Goal: Obtain resource: Obtain resource

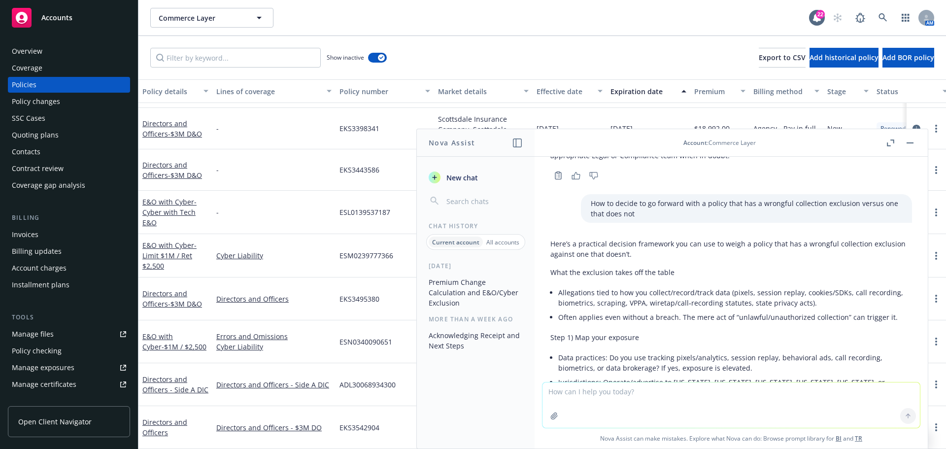
scroll to position [1833, 0]
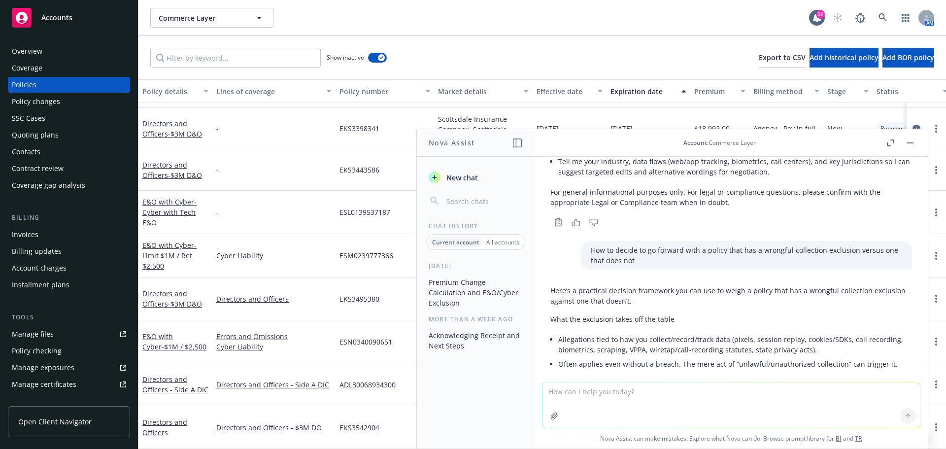
click at [909, 144] on button "button" at bounding box center [910, 143] width 12 height 12
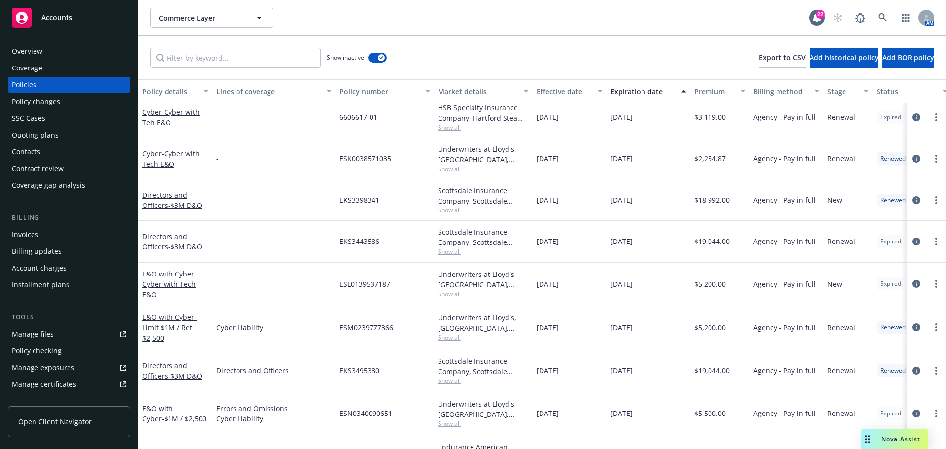
scroll to position [0, 0]
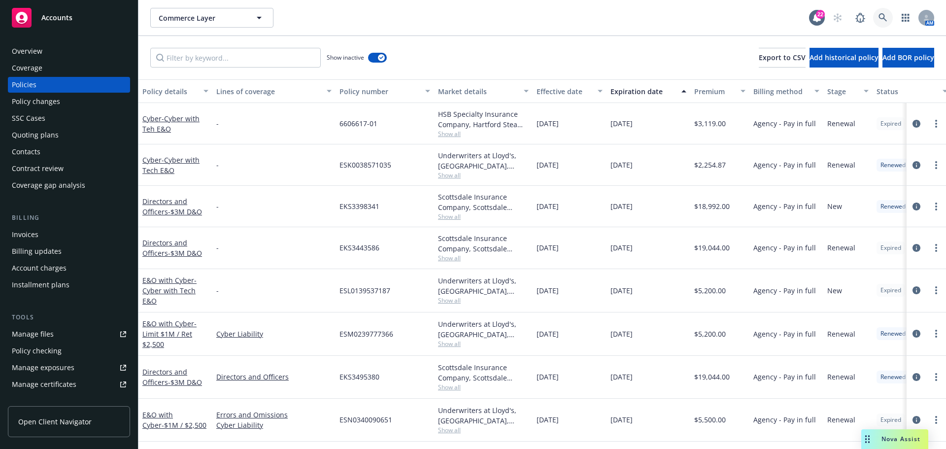
click at [878, 16] on link at bounding box center [883, 18] width 20 height 20
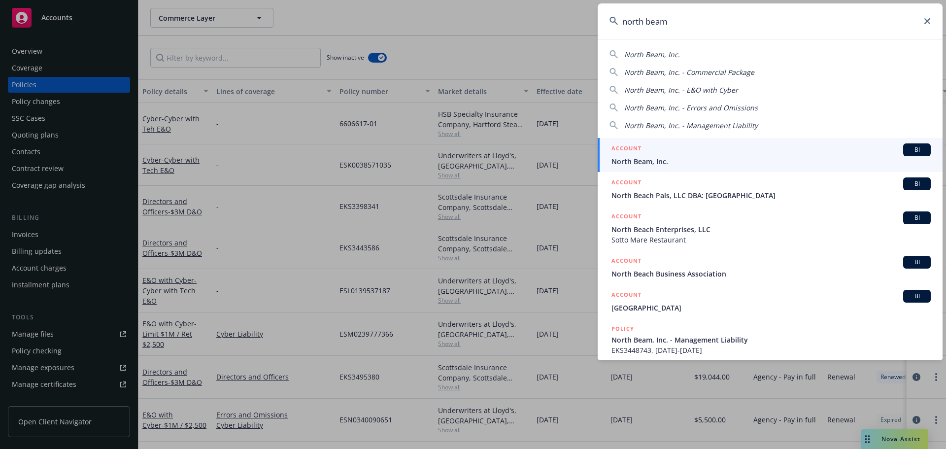
type input "north beam"
click at [639, 163] on span "North Beam, Inc." at bounding box center [770, 161] width 319 height 10
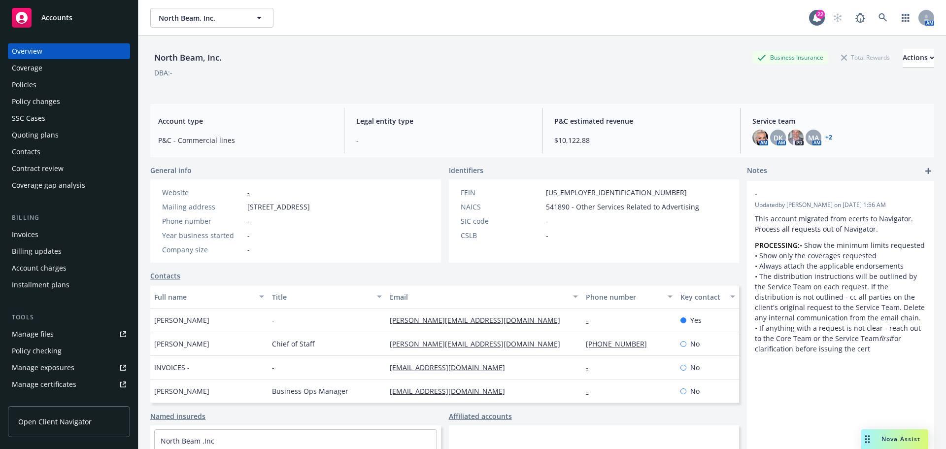
click at [61, 90] on div "Policies" at bounding box center [69, 85] width 114 height 16
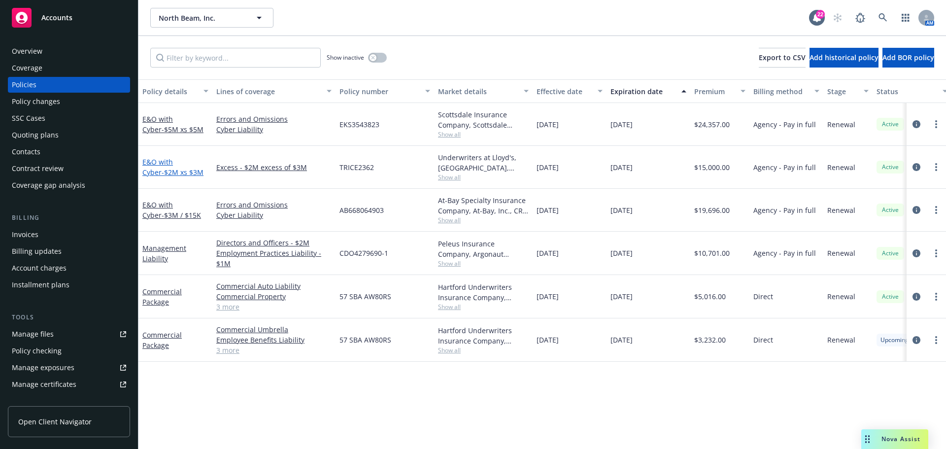
click at [168, 169] on span "- $2M xs $3M" at bounding box center [183, 172] width 42 height 9
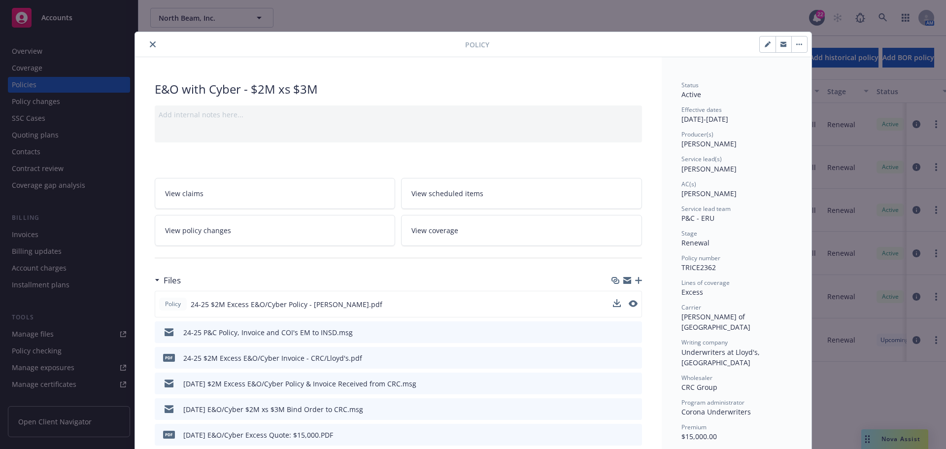
scroll to position [99, 0]
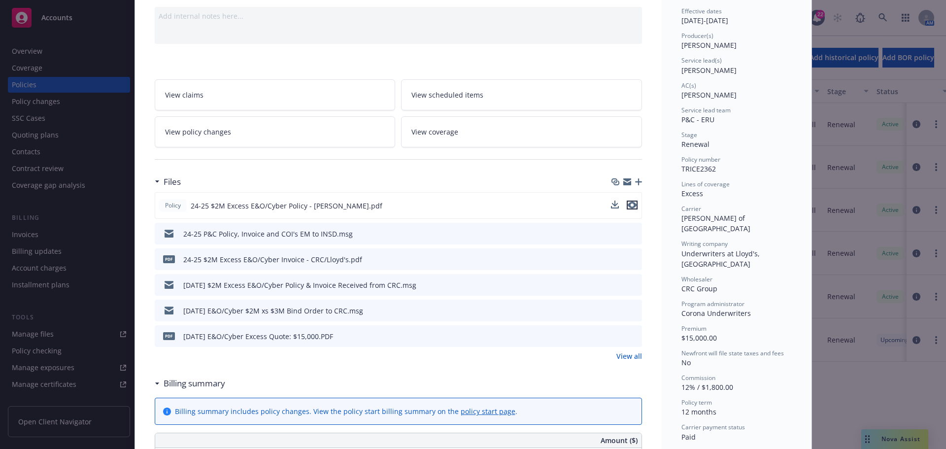
click at [628, 205] on icon "preview file" at bounding box center [632, 205] width 9 height 7
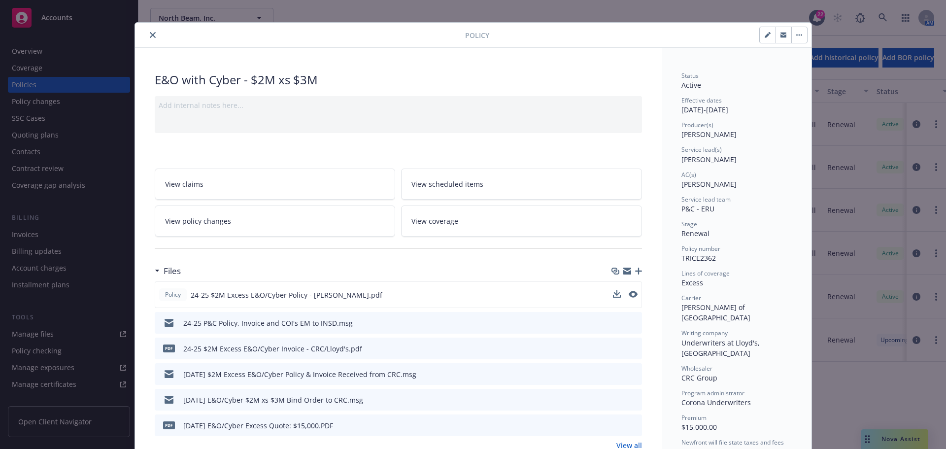
scroll to position [0, 0]
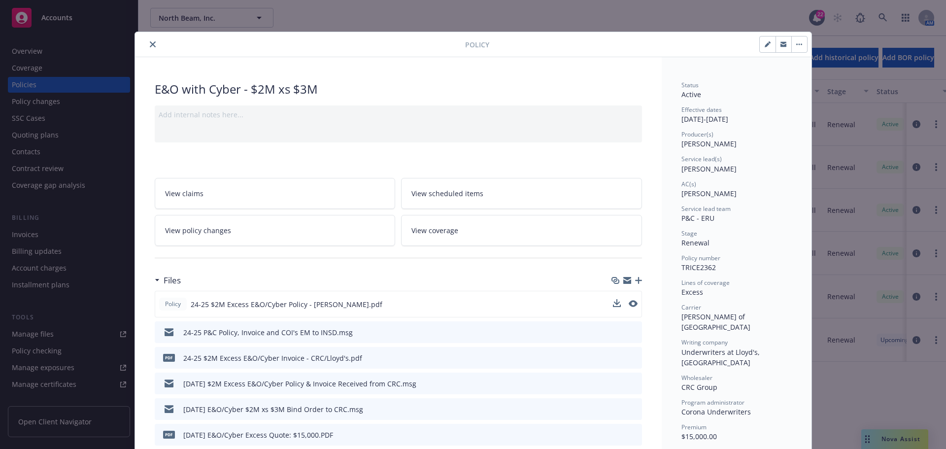
click at [155, 46] on div at bounding box center [302, 44] width 326 height 12
click at [154, 46] on button "close" at bounding box center [153, 44] width 12 height 12
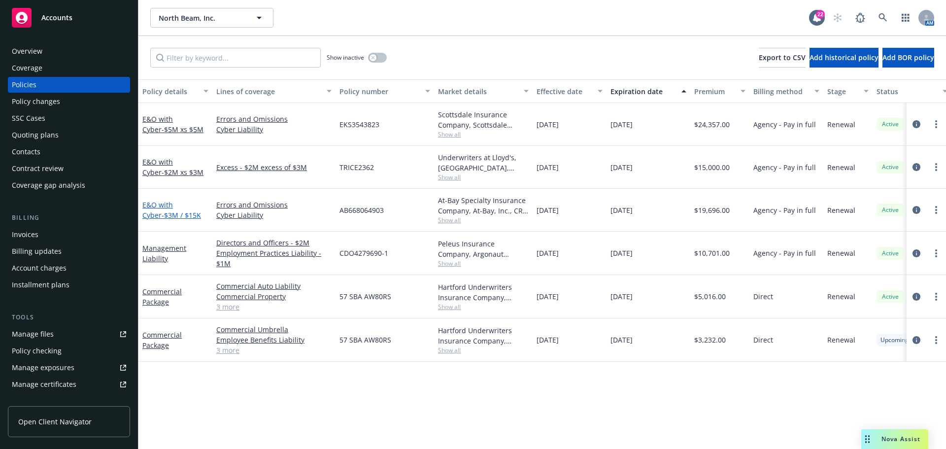
click at [157, 205] on link "E&O with Cyber - $3M / $15K" at bounding box center [171, 210] width 59 height 20
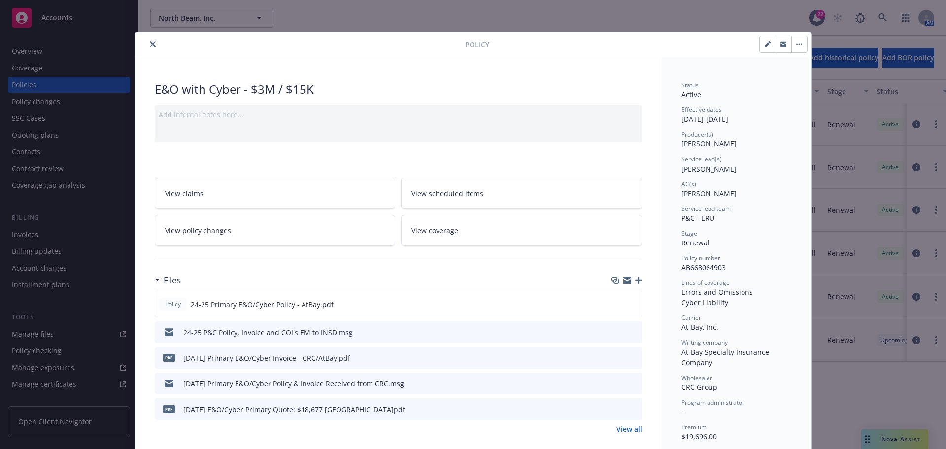
click at [147, 43] on button "close" at bounding box center [153, 44] width 12 height 12
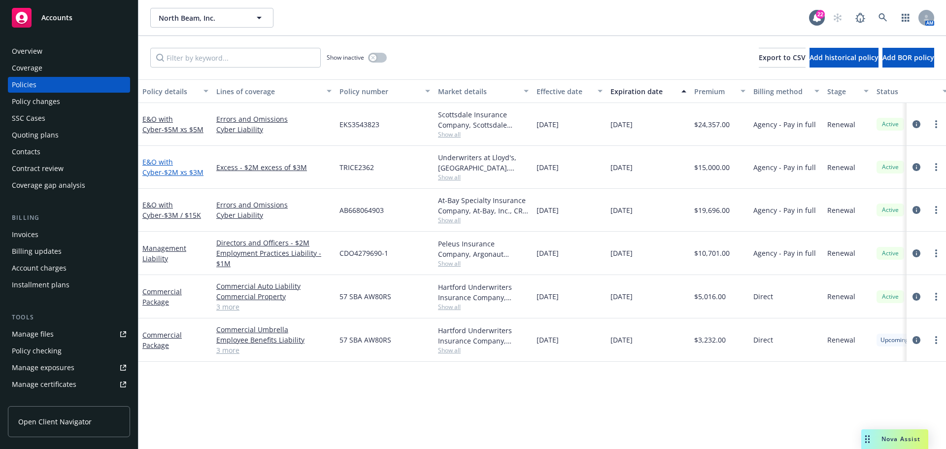
click at [164, 171] on span "- $2M xs $3M" at bounding box center [183, 172] width 42 height 9
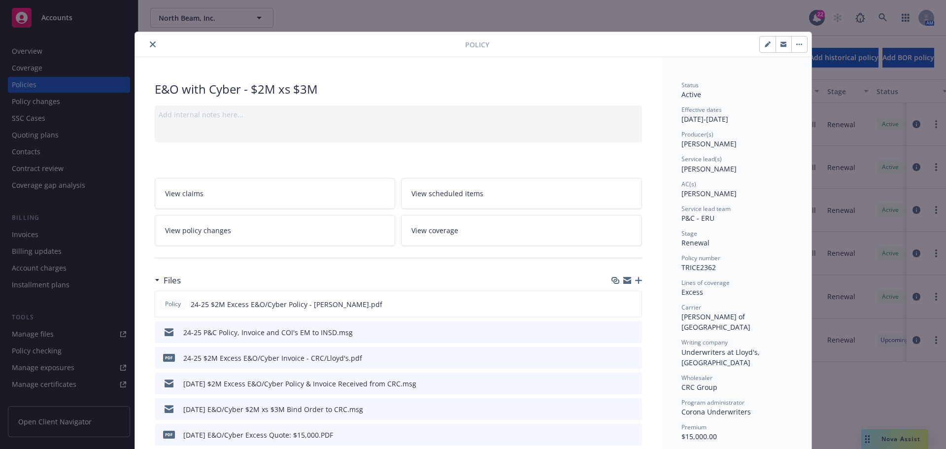
click at [147, 42] on button "close" at bounding box center [153, 44] width 12 height 12
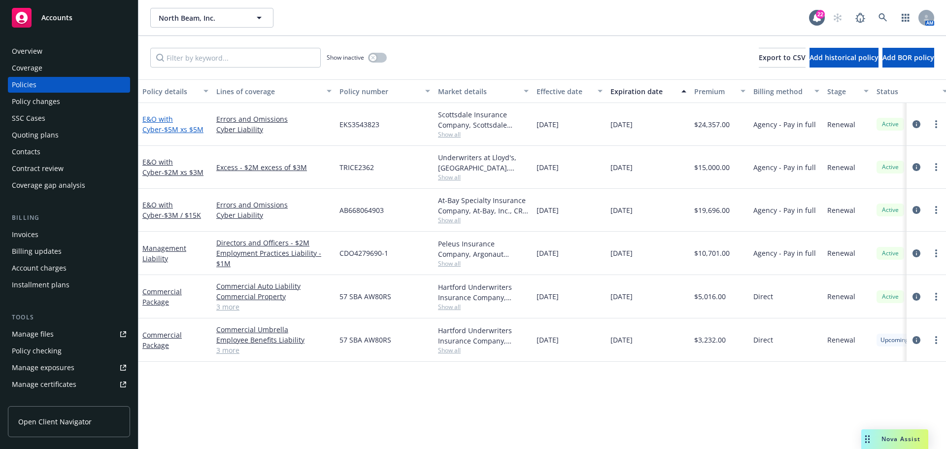
click at [164, 120] on link "E&O with Cyber - $5M xs $5M" at bounding box center [172, 124] width 61 height 20
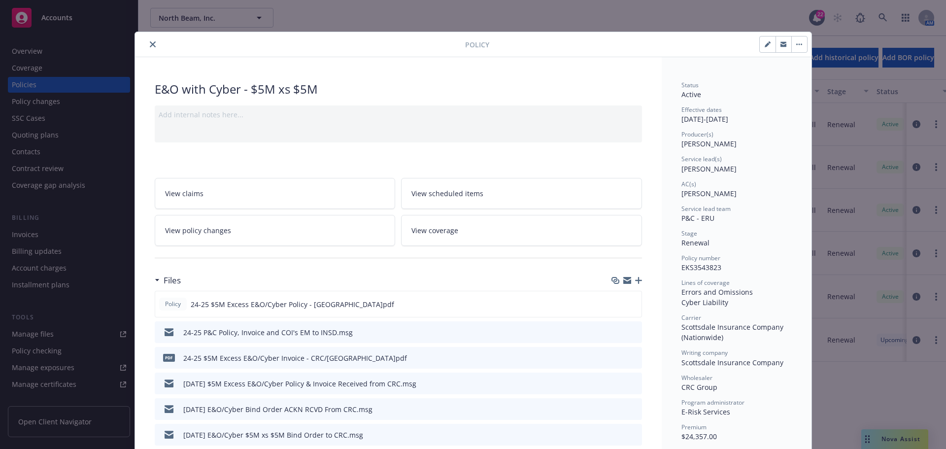
click at [141, 43] on div at bounding box center [302, 44] width 326 height 12
click at [147, 44] on button "close" at bounding box center [153, 44] width 12 height 12
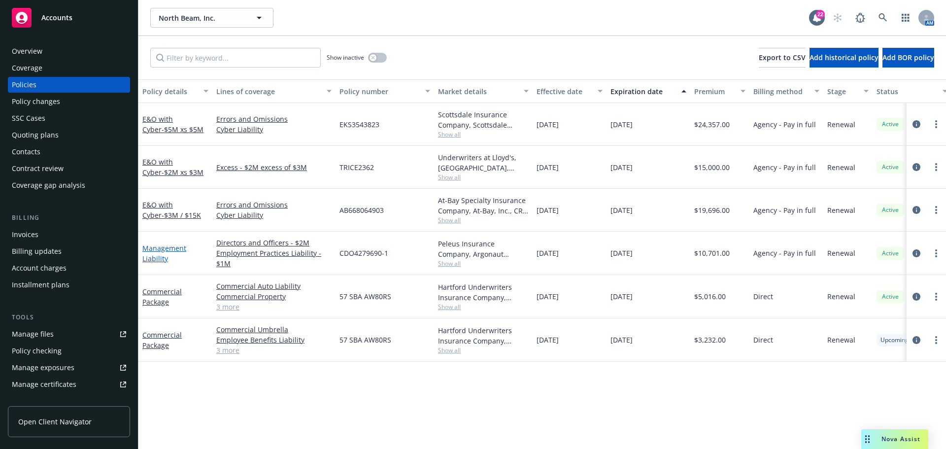
click at [173, 251] on link "Management Liability" at bounding box center [164, 253] width 44 height 20
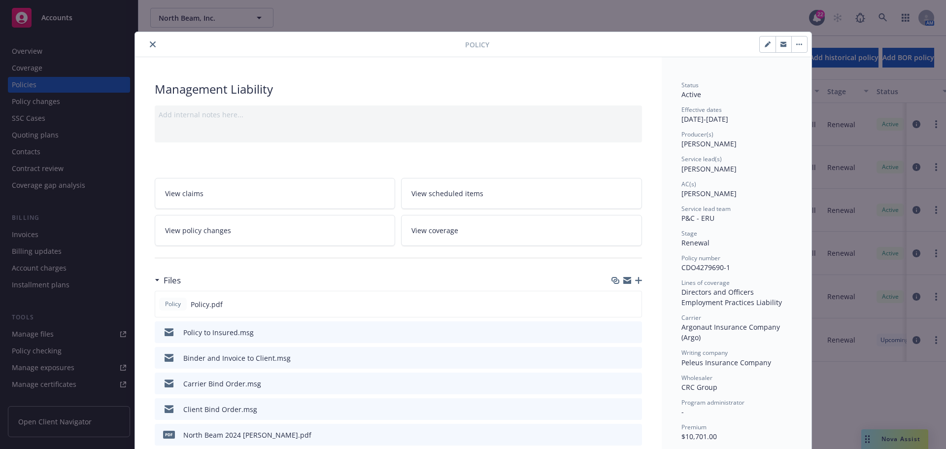
click at [150, 47] on icon "close" at bounding box center [153, 44] width 6 height 6
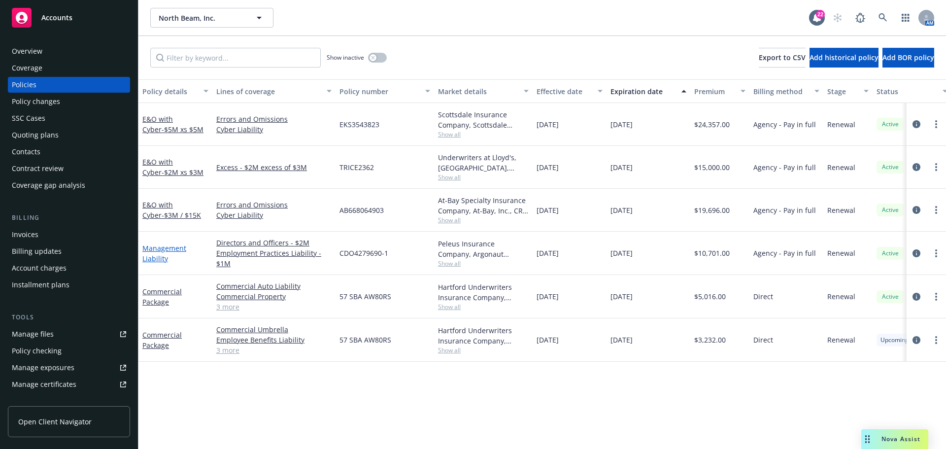
click at [173, 247] on link "Management Liability" at bounding box center [164, 253] width 44 height 20
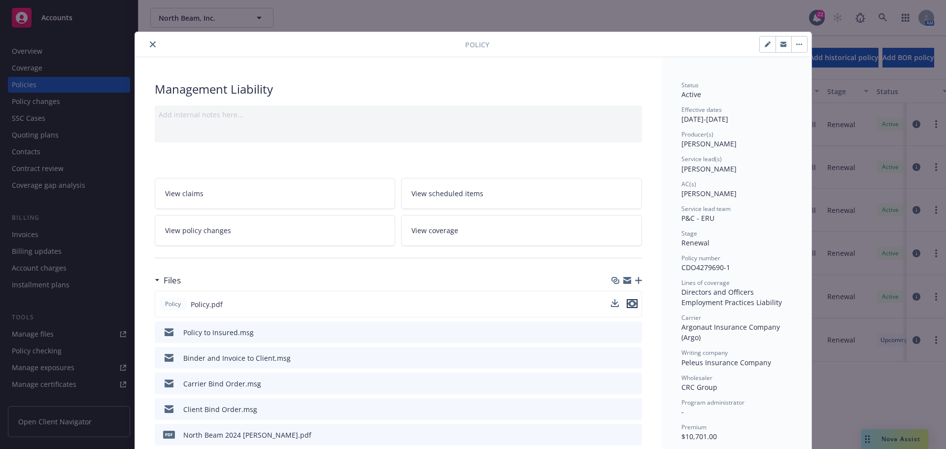
click at [630, 306] on icon "preview file" at bounding box center [632, 303] width 9 height 7
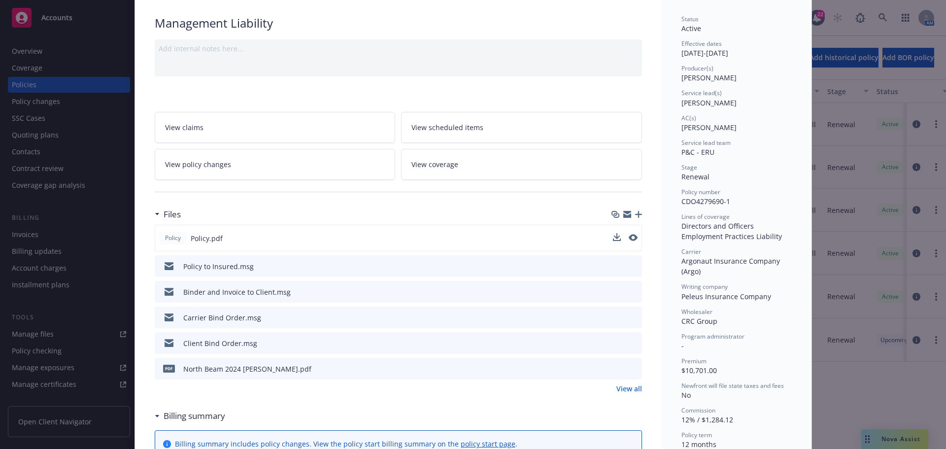
scroll to position [148, 0]
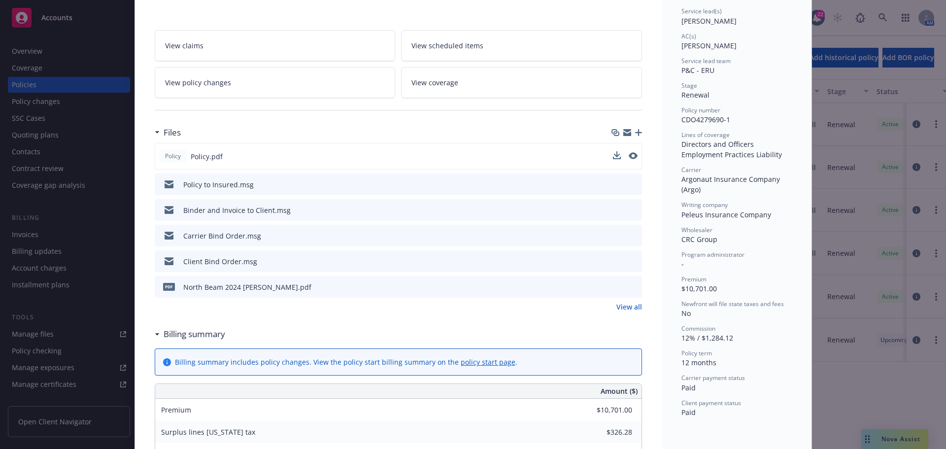
click at [632, 287] on icon "preview file" at bounding box center [632, 286] width 9 height 7
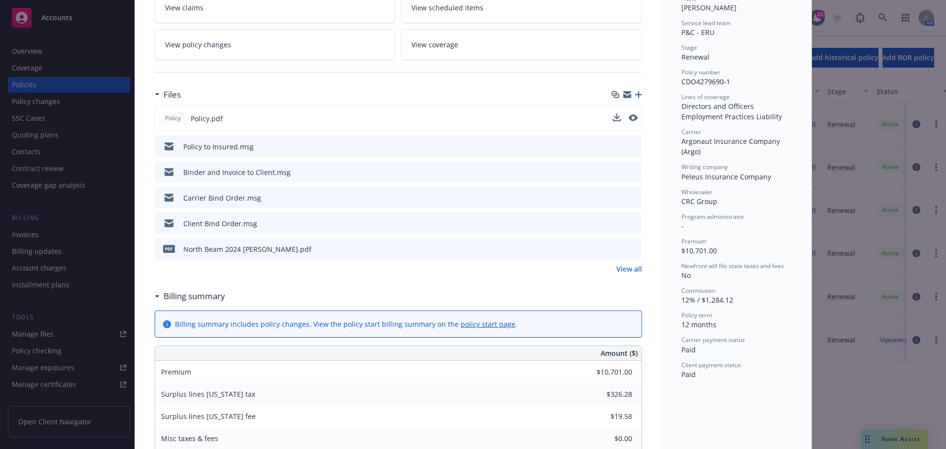
scroll to position [197, 0]
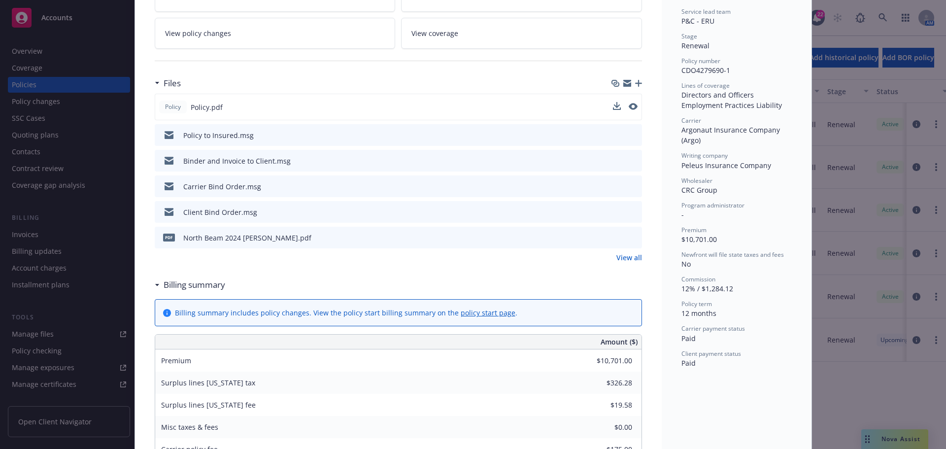
click at [620, 258] on link "View all" at bounding box center [629, 257] width 26 height 10
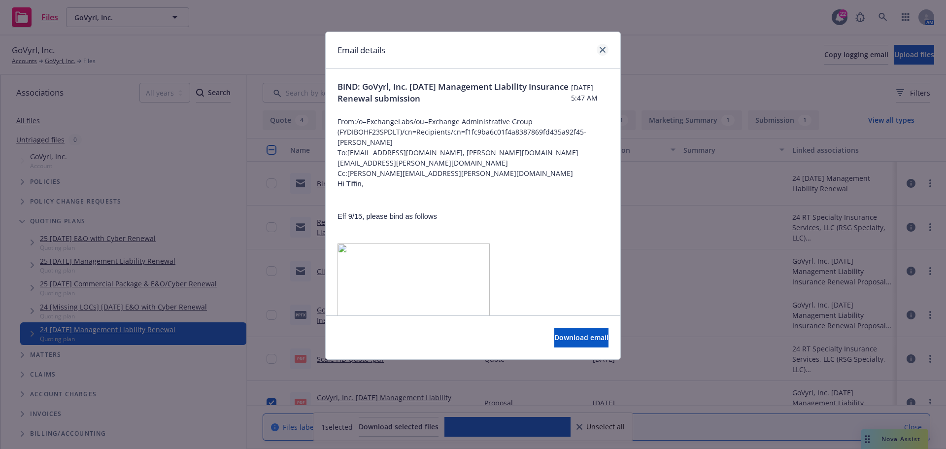
scroll to position [2119, 0]
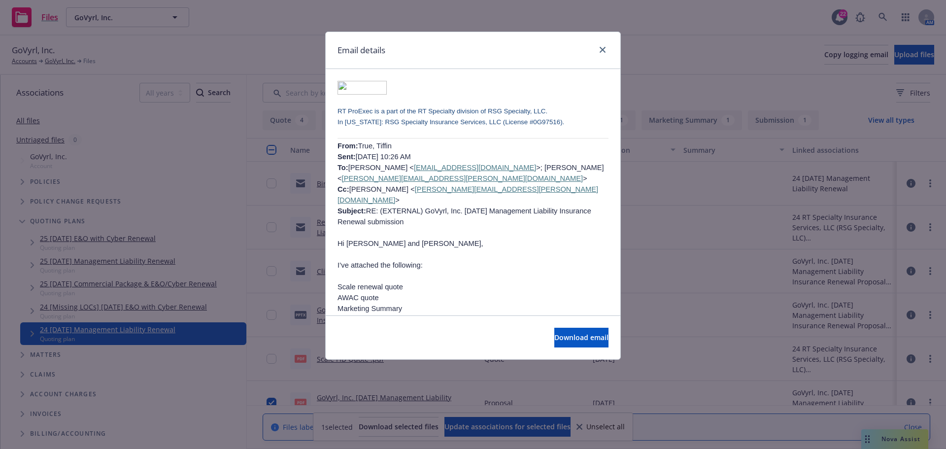
click at [612, 49] on div "Email details" at bounding box center [473, 50] width 295 height 37
click at [606, 49] on link "close" at bounding box center [603, 50] width 12 height 12
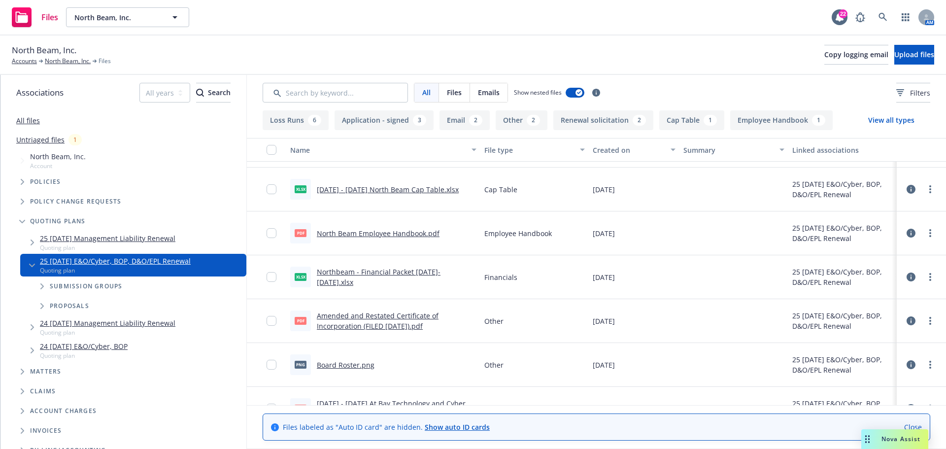
scroll to position [99, 0]
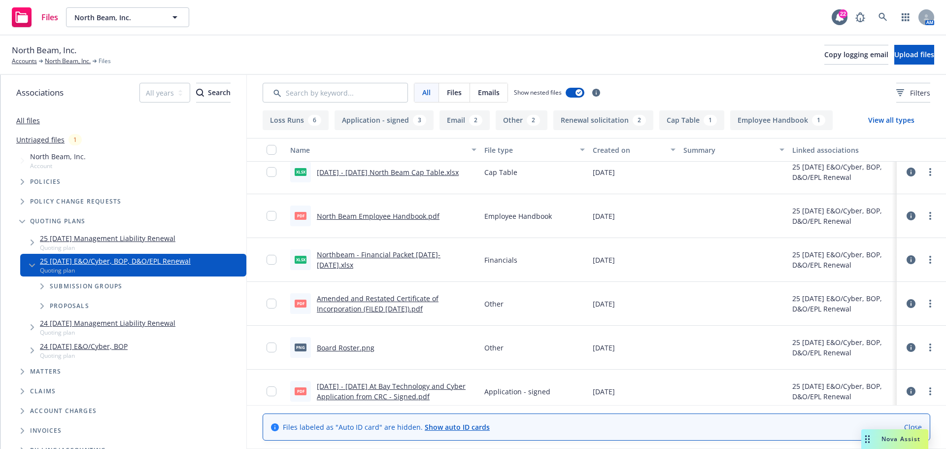
click at [29, 265] on icon "Tree Example" at bounding box center [32, 266] width 6 height 4
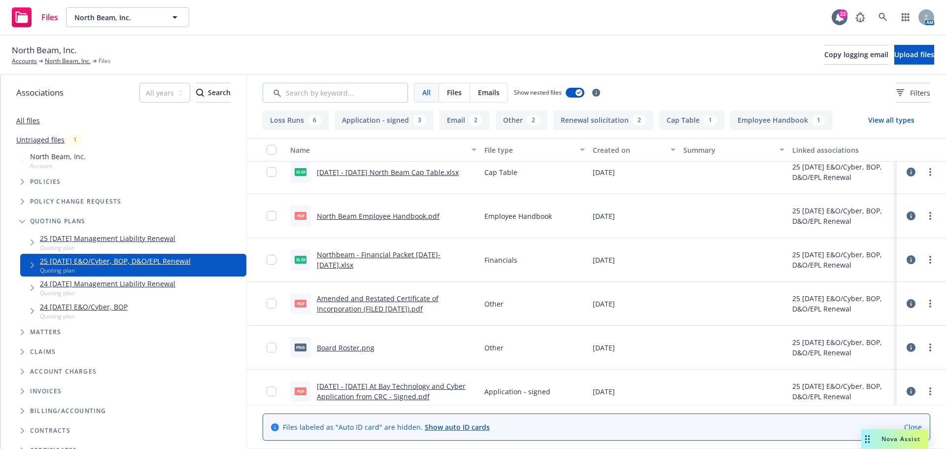
click at [31, 286] on icon "Tree Example" at bounding box center [33, 288] width 4 height 6
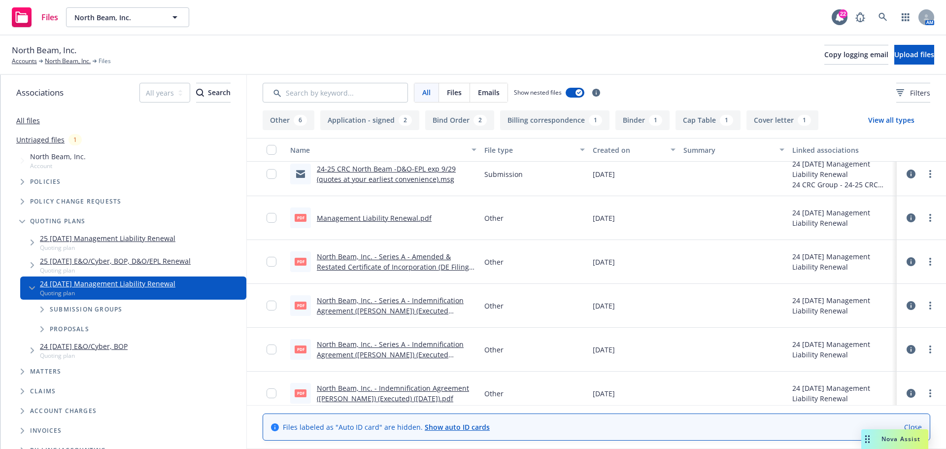
scroll to position [394, 0]
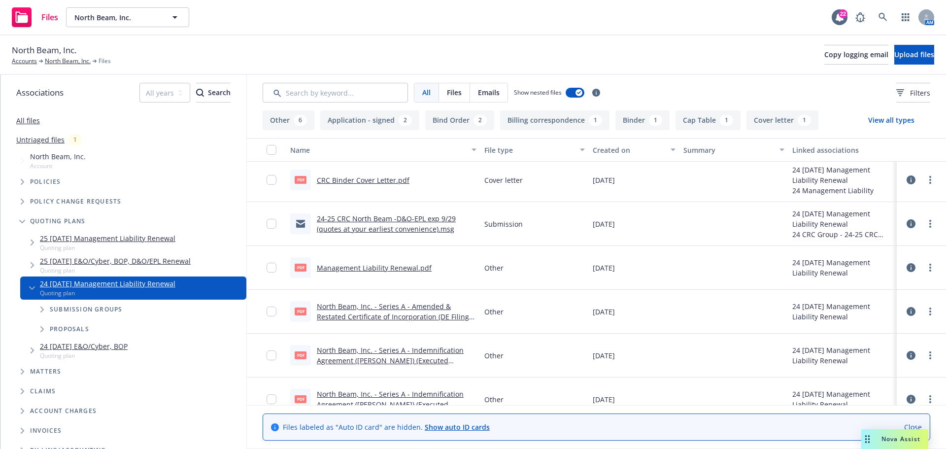
click at [375, 269] on link "Management Liability Renewal.pdf" at bounding box center [374, 267] width 115 height 9
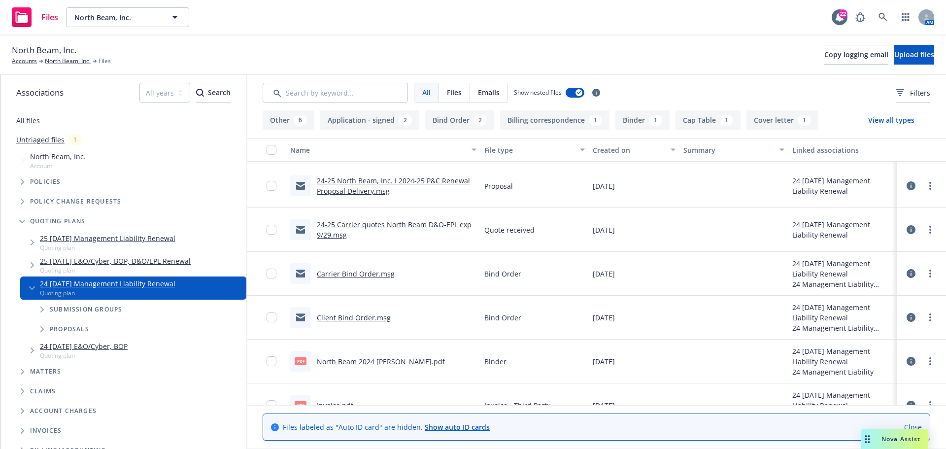
scroll to position [0, 0]
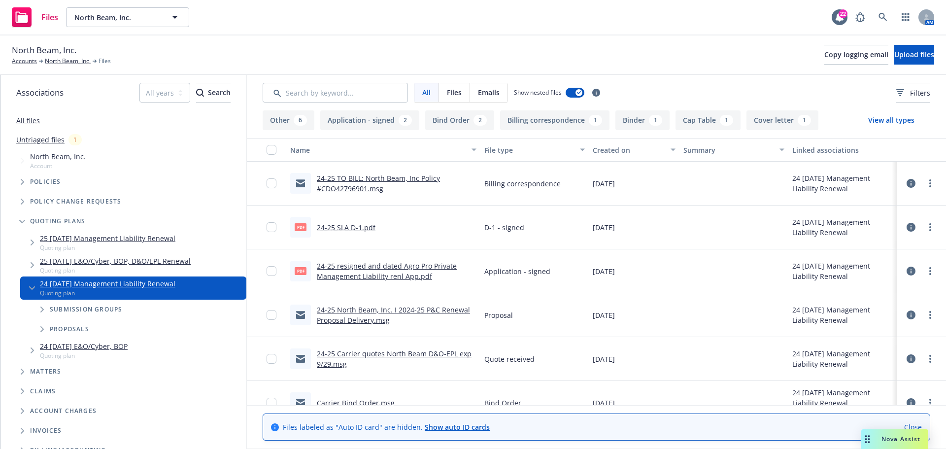
click at [373, 318] on link "24-25 North Beam, Inc. I 2024-25 P&C Renewal Proposal Delivery.msg" at bounding box center [393, 315] width 153 height 20
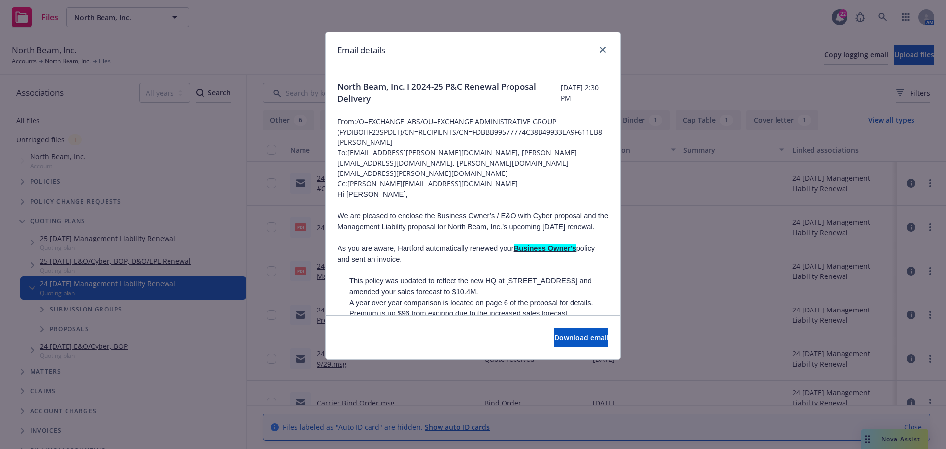
scroll to position [99, 0]
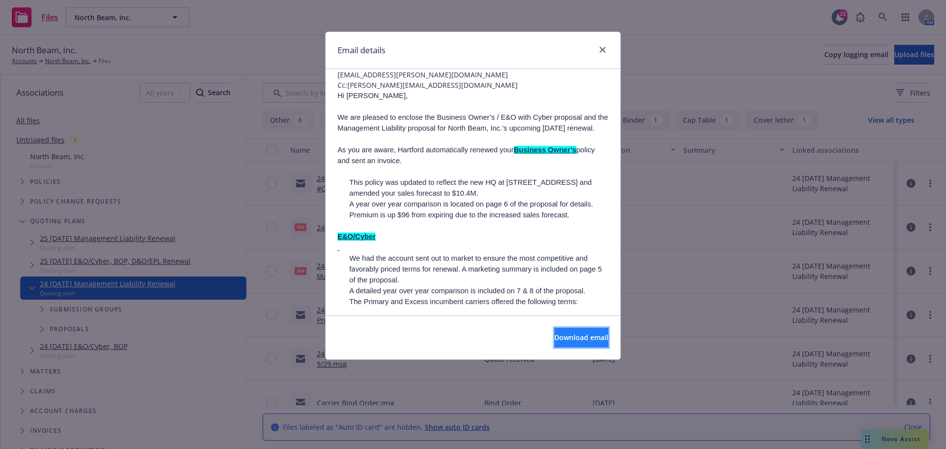
click at [558, 329] on button "Download email" at bounding box center [581, 338] width 54 height 20
click at [606, 51] on link "close" at bounding box center [603, 50] width 12 height 12
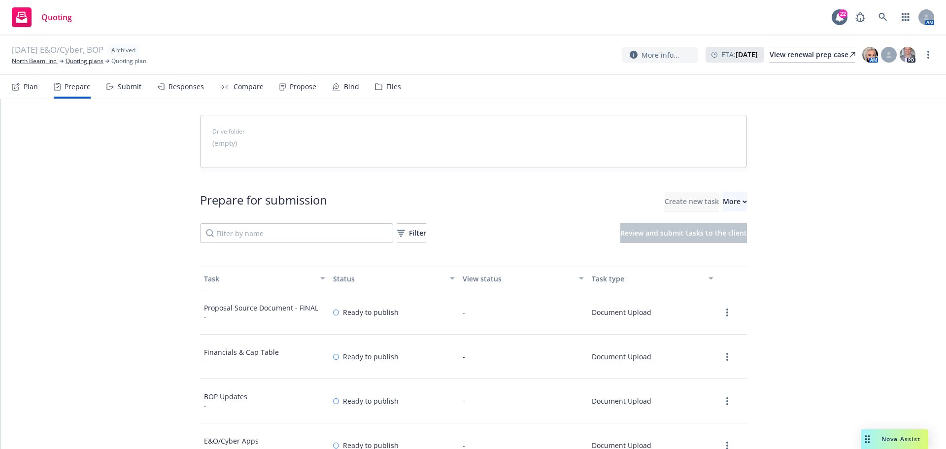
scroll to position [148, 0]
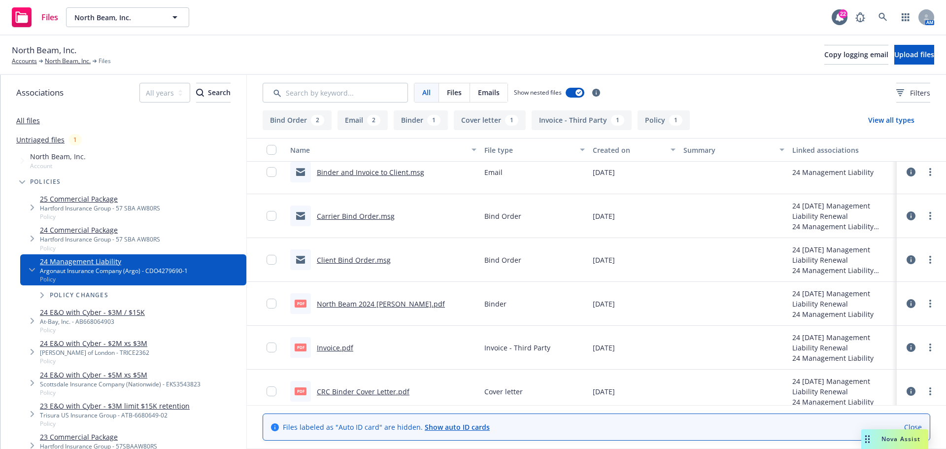
scroll to position [107, 0]
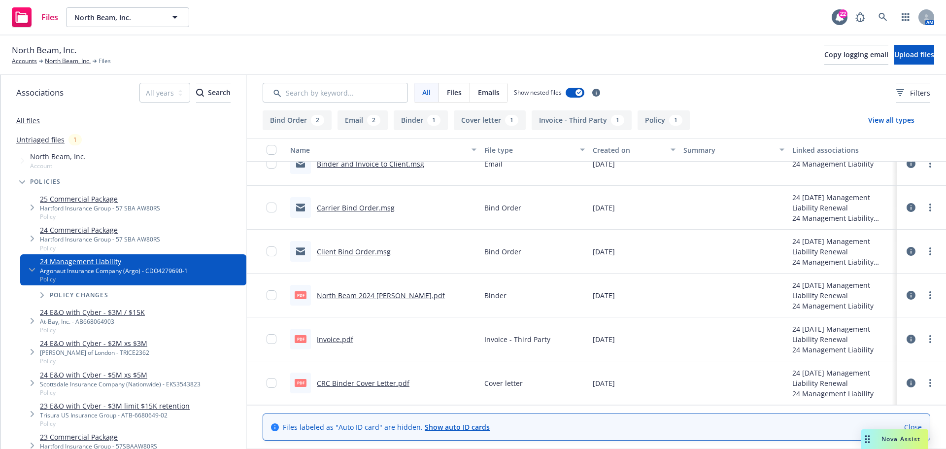
click at [19, 181] on span "Tree Example" at bounding box center [22, 182] width 16 height 16
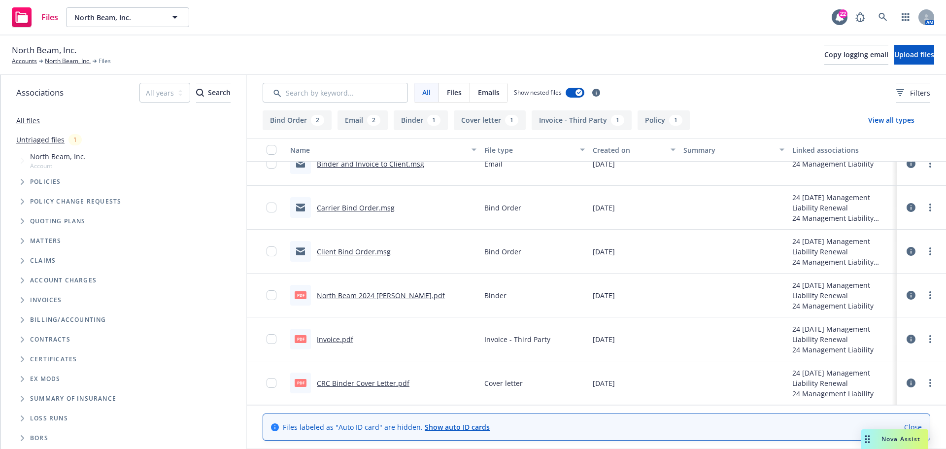
click at [17, 222] on span "Tree Example" at bounding box center [22, 221] width 16 height 16
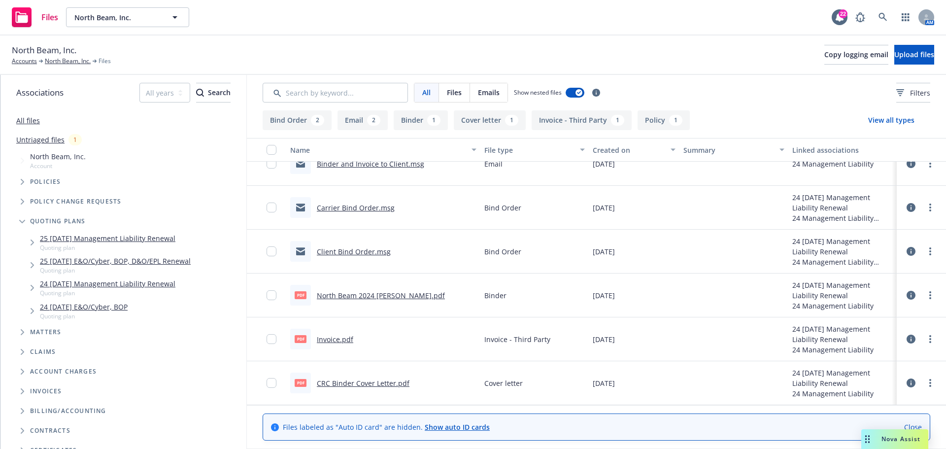
click at [85, 283] on link "24 09/29/24 Management Liability Renewal" at bounding box center [107, 283] width 135 height 10
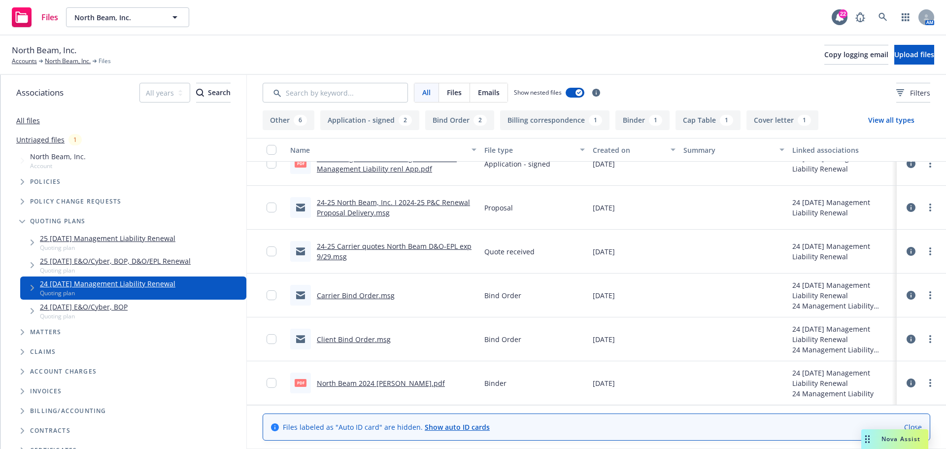
scroll to position [58, 0]
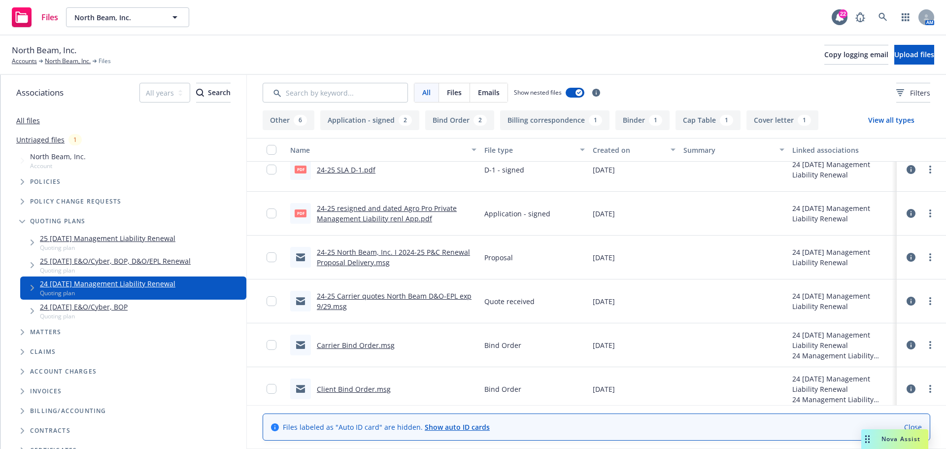
click at [384, 292] on link "24-25 Carrier quotes North Beam D&O-EPL exp 9/29.msg" at bounding box center [394, 301] width 155 height 20
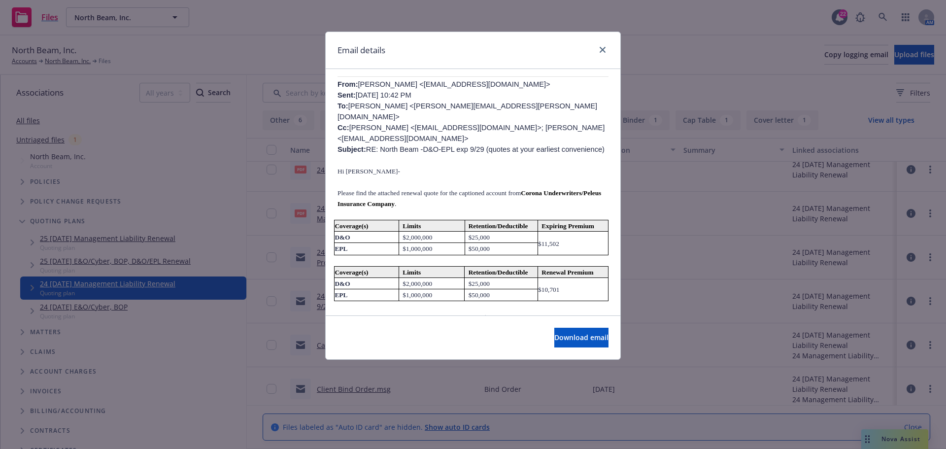
scroll to position [394, 0]
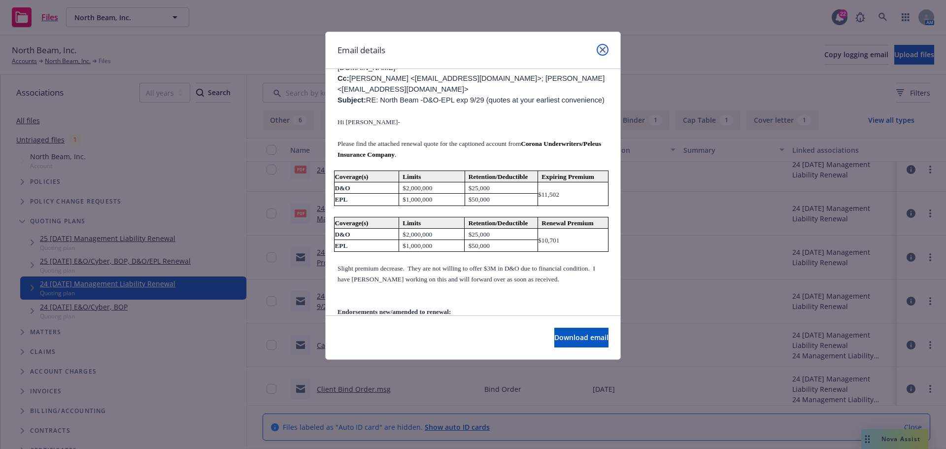
click at [603, 48] on icon "close" at bounding box center [603, 50] width 6 height 6
